Goal: Task Accomplishment & Management: Manage account settings

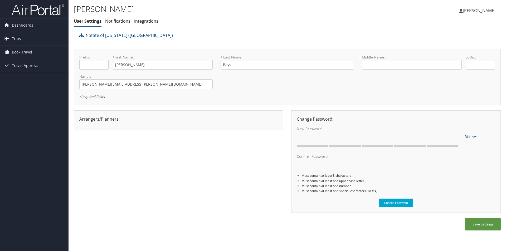
click at [117, 117] on div "Arrangers/Planners: Edit Arrangers & Planners [PERSON_NAME] [PERSON_NAME] [PERS…" at bounding box center [178, 119] width 206 height 6
click at [132, 121] on div "Arrangers/Planners: Edit Arrangers & Planners [PERSON_NAME] [PERSON_NAME] [PERS…" at bounding box center [178, 119] width 206 height 6
click at [479, 10] on span "[PERSON_NAME]" at bounding box center [479, 11] width 33 height 6
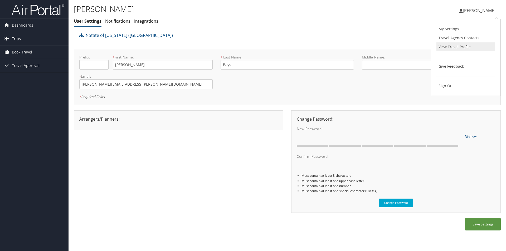
click at [447, 44] on link "View Travel Profile" at bounding box center [466, 46] width 59 height 9
click at [483, 11] on span "[PERSON_NAME]" at bounding box center [479, 11] width 33 height 6
click at [452, 30] on link "My Settings" at bounding box center [466, 29] width 59 height 9
